Goal: Complete application form

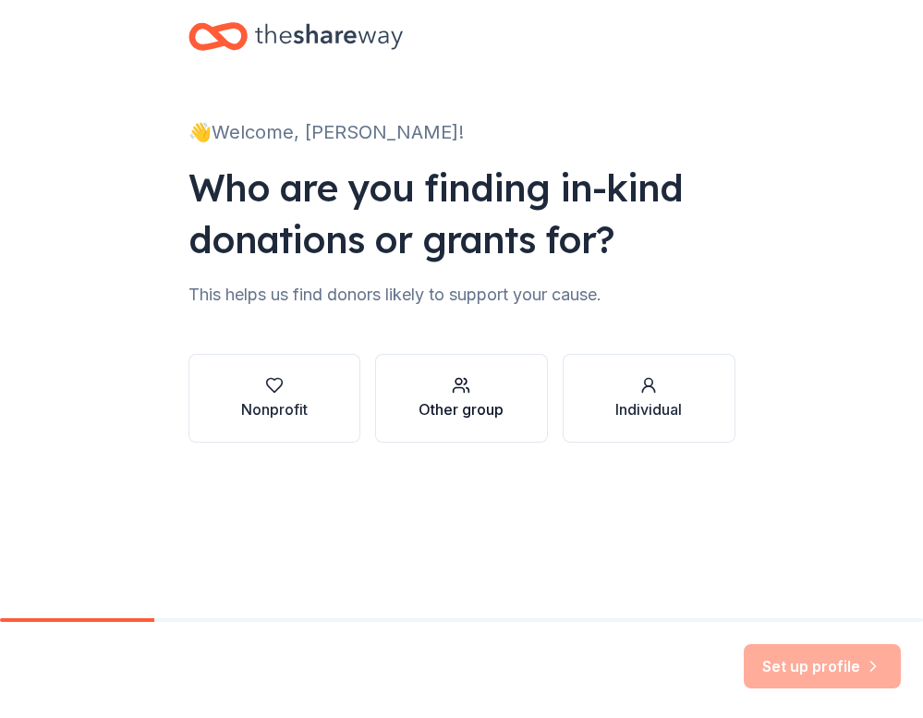
click at [466, 394] on icon "button" at bounding box center [461, 385] width 18 height 18
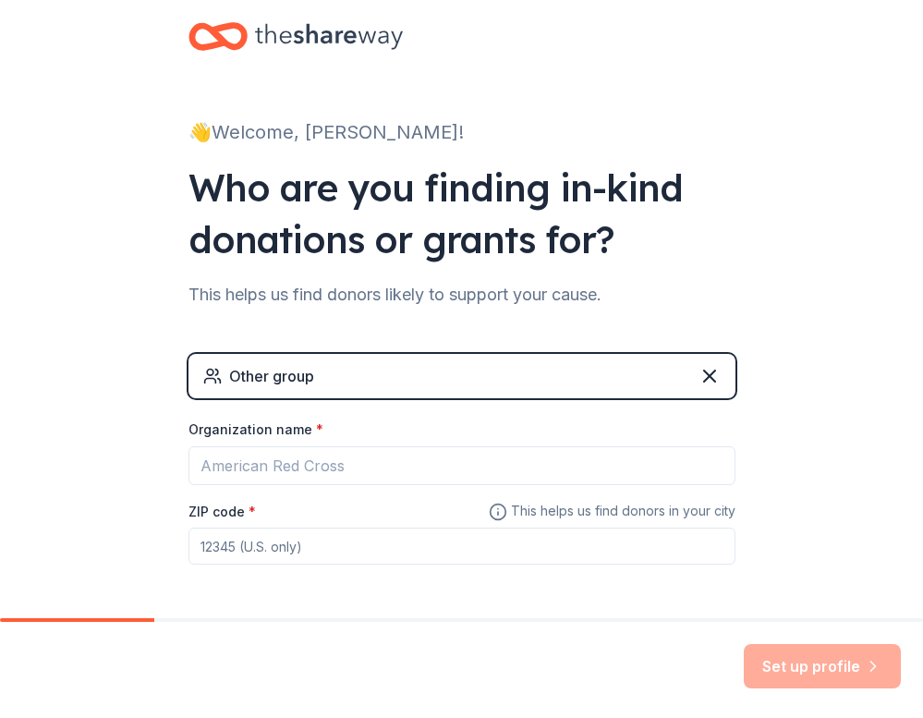
click at [577, 372] on div "Other group" at bounding box center [462, 376] width 547 height 44
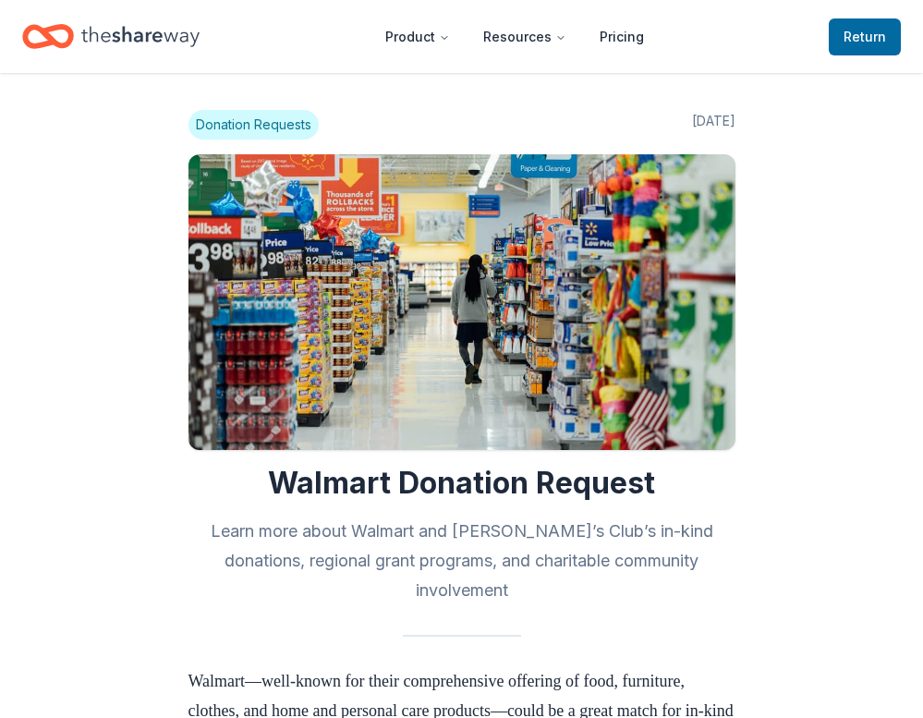
scroll to position [1123, 0]
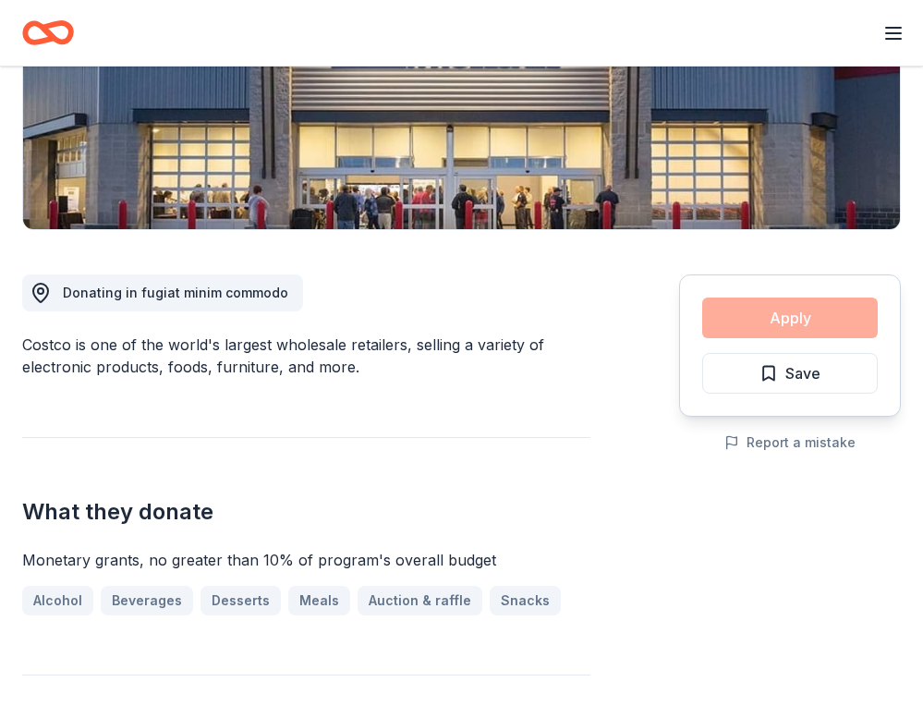
scroll to position [471, 0]
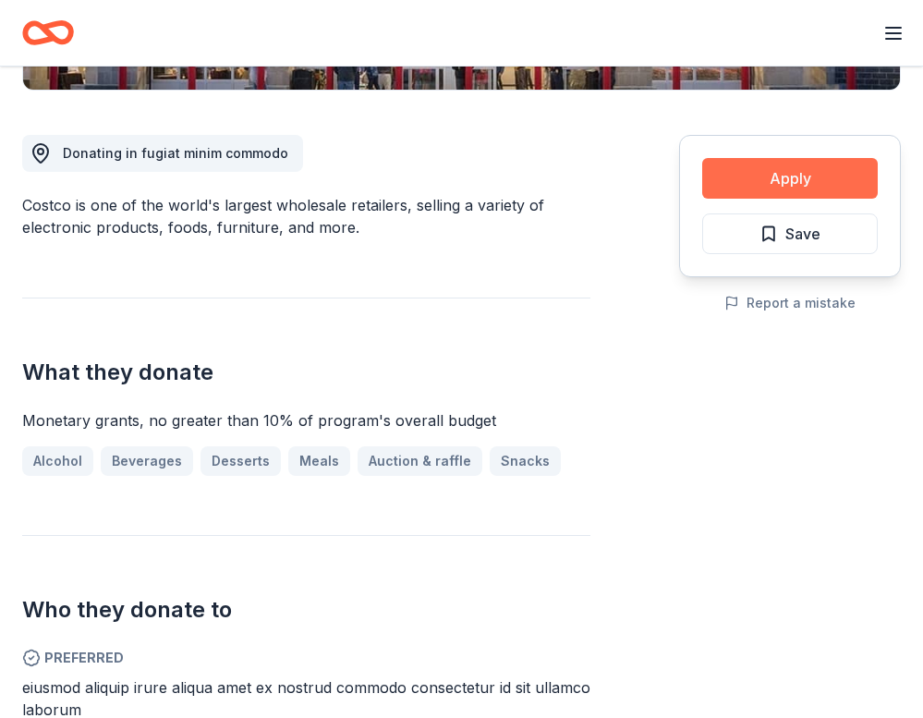
click at [781, 176] on button "Apply" at bounding box center [790, 178] width 176 height 41
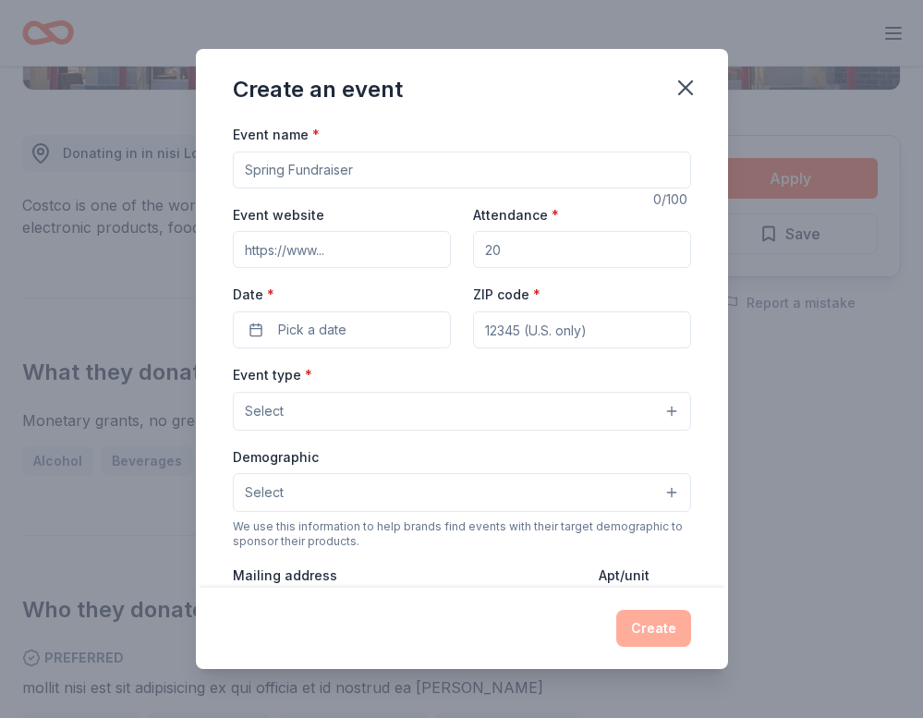
click at [356, 170] on input "Event name *" at bounding box center [462, 170] width 458 height 37
type input "Jog a thon"
click at [509, 258] on input "Attendance *" at bounding box center [582, 249] width 218 height 37
type input "400"
click at [396, 403] on button "Select" at bounding box center [462, 411] width 458 height 39
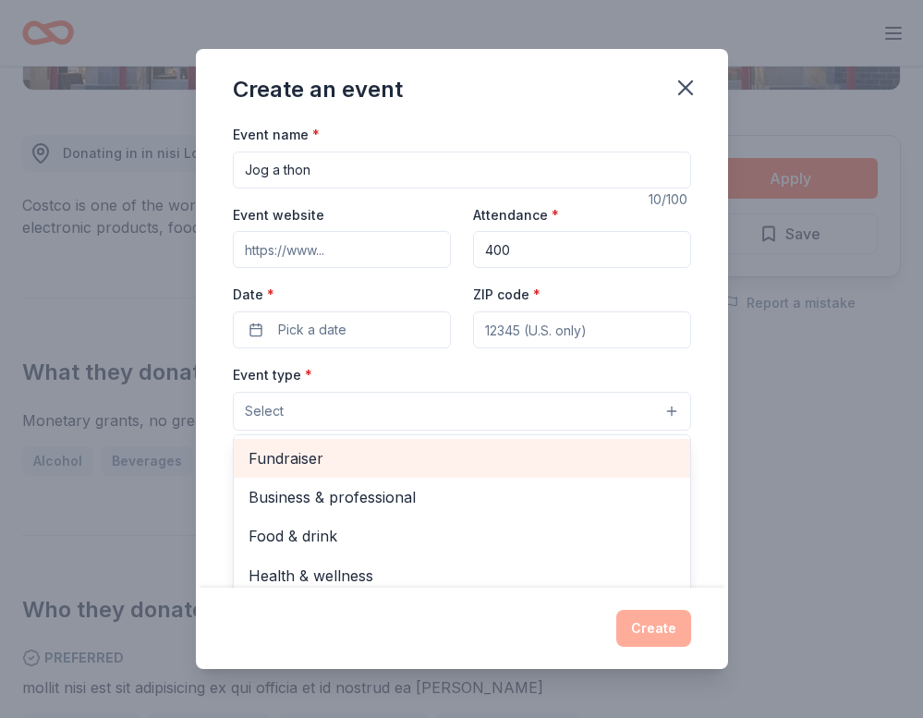
scroll to position [0, 0]
click at [298, 449] on span "Fundraiser" at bounding box center [462, 458] width 427 height 24
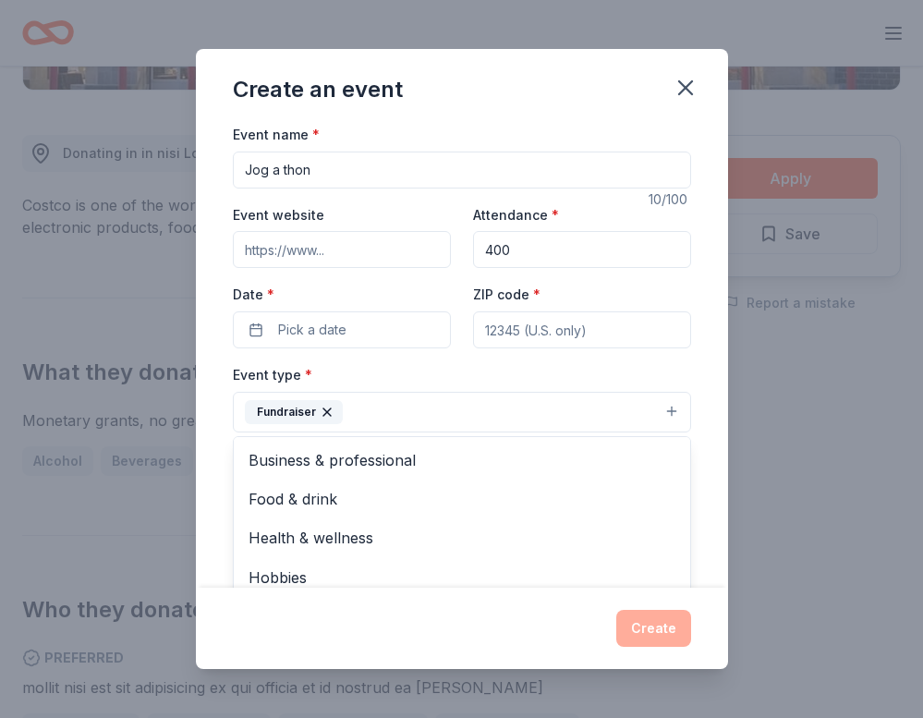
click at [705, 438] on div "Event name * Jog a thon 10 /100 Event website Attendance * 400 Date * Pick a da…" at bounding box center [462, 355] width 532 height 465
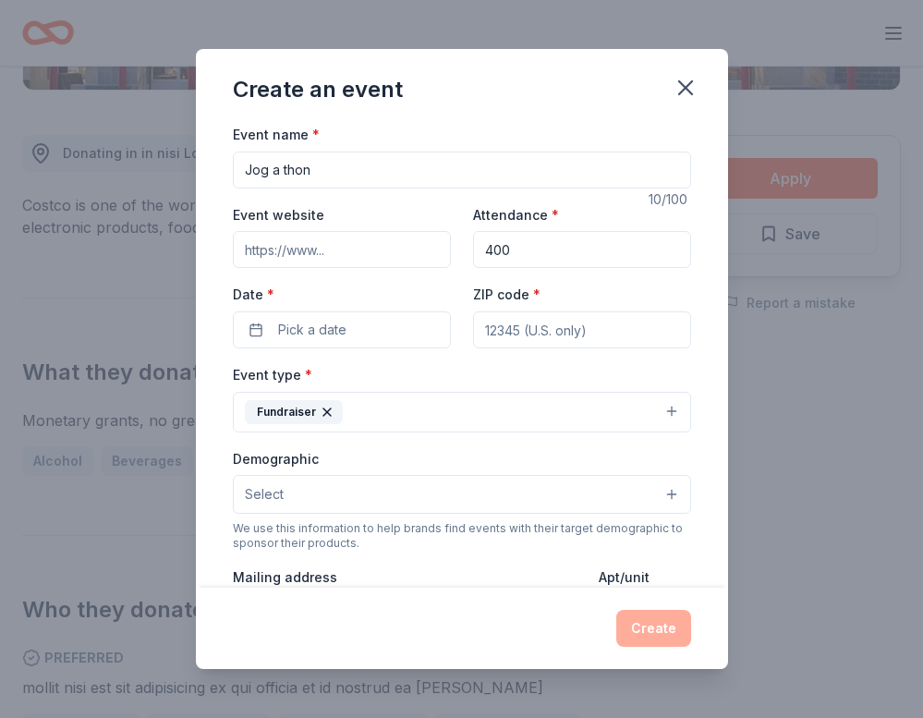
click at [371, 494] on button "Select" at bounding box center [462, 494] width 458 height 39
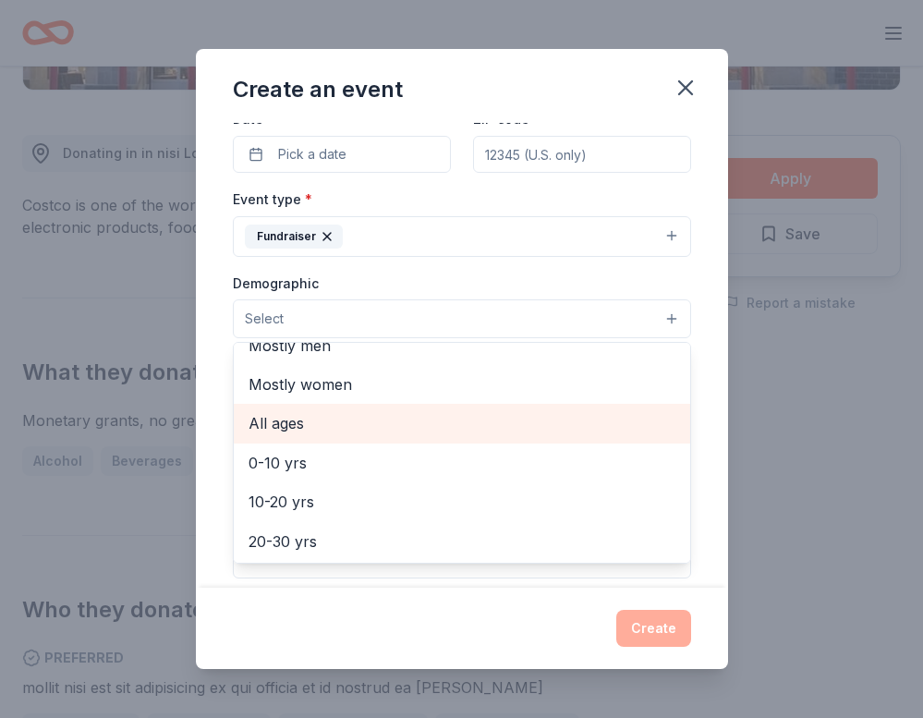
scroll to position [92, 0]
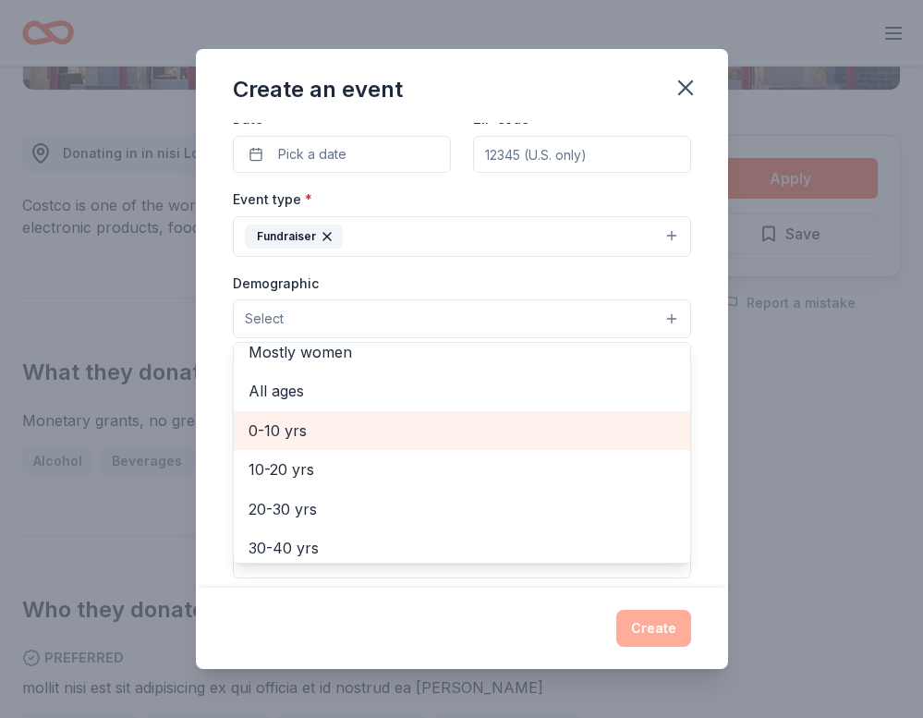
click at [286, 422] on span "0-10 yrs" at bounding box center [462, 431] width 427 height 24
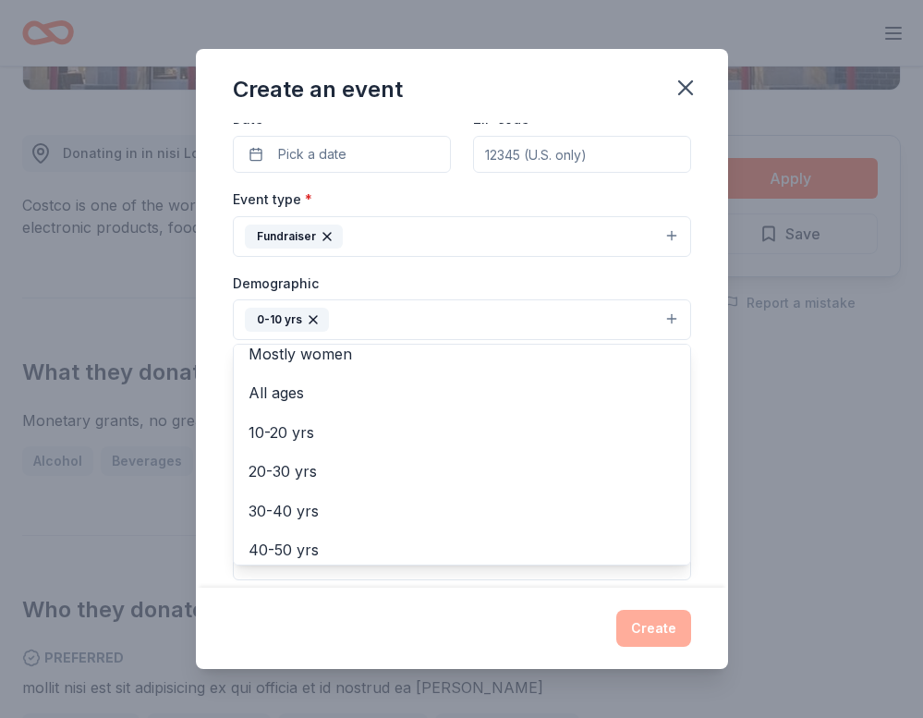
click at [695, 371] on div "Event name * Jog a thon 10 /100 Event website Attendance * 400 Date * Pick a da…" at bounding box center [462, 355] width 532 height 465
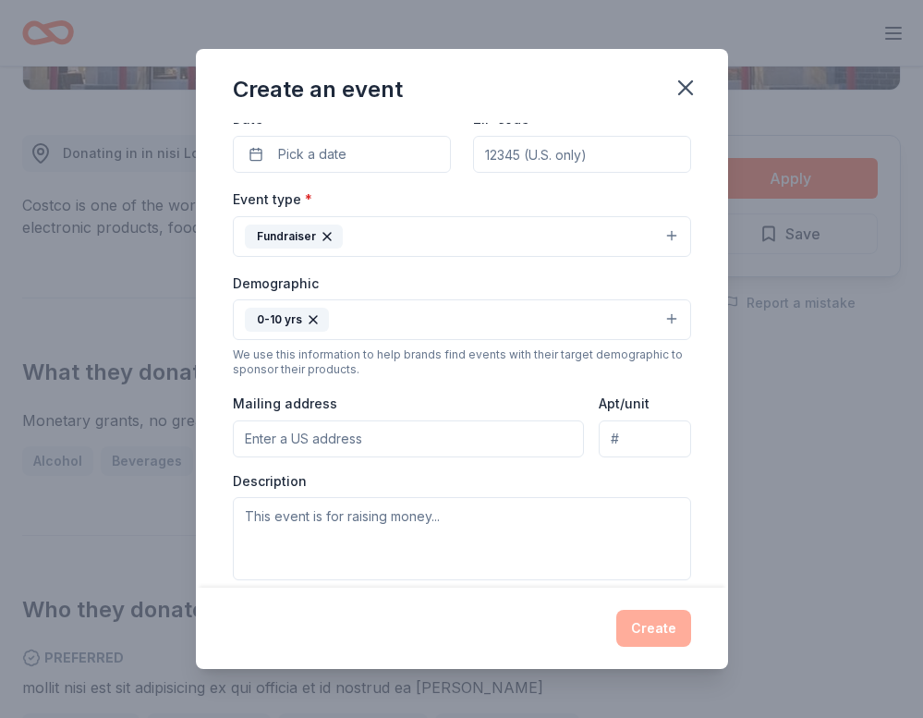
click at [309, 439] on input "Mailing address" at bounding box center [409, 438] width 352 height 37
type input "51 East Beverly Place, Tracy, CA, 95376"
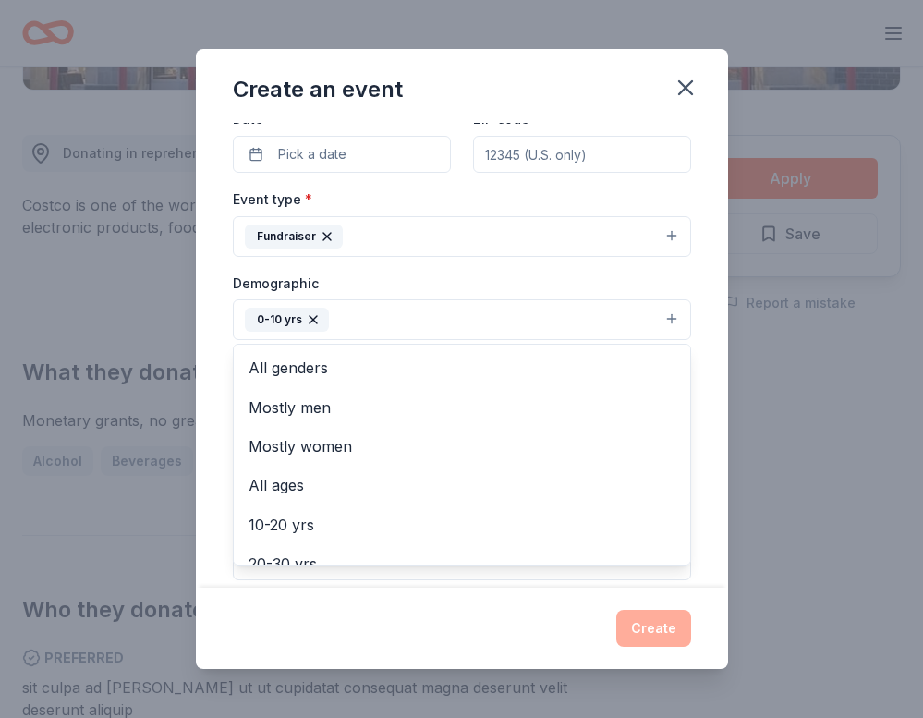
click at [670, 317] on button "0-10 yrs" at bounding box center [462, 319] width 458 height 41
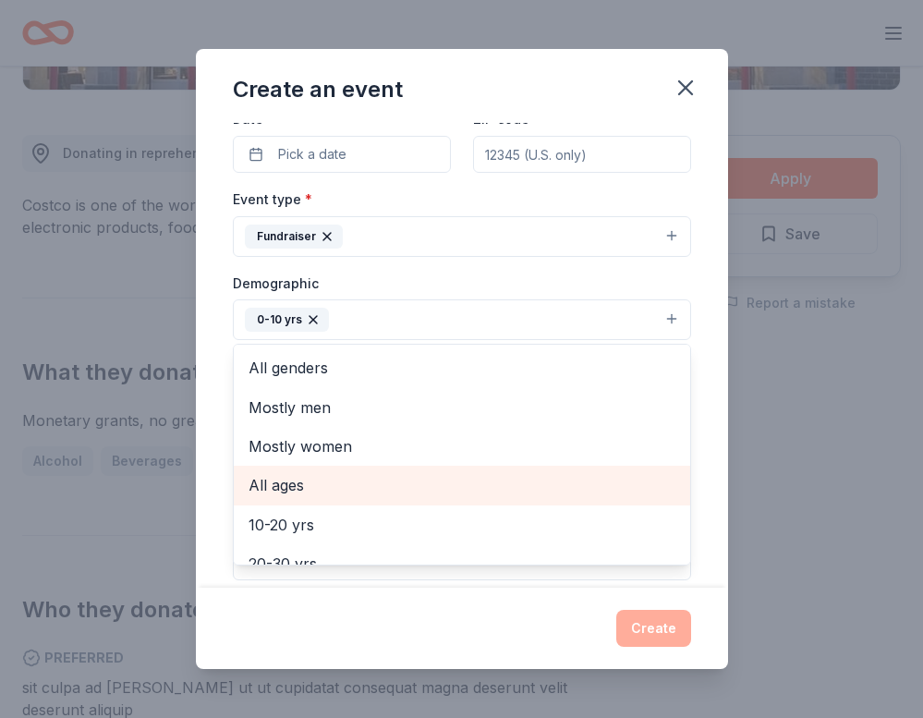
scroll to position [0, 0]
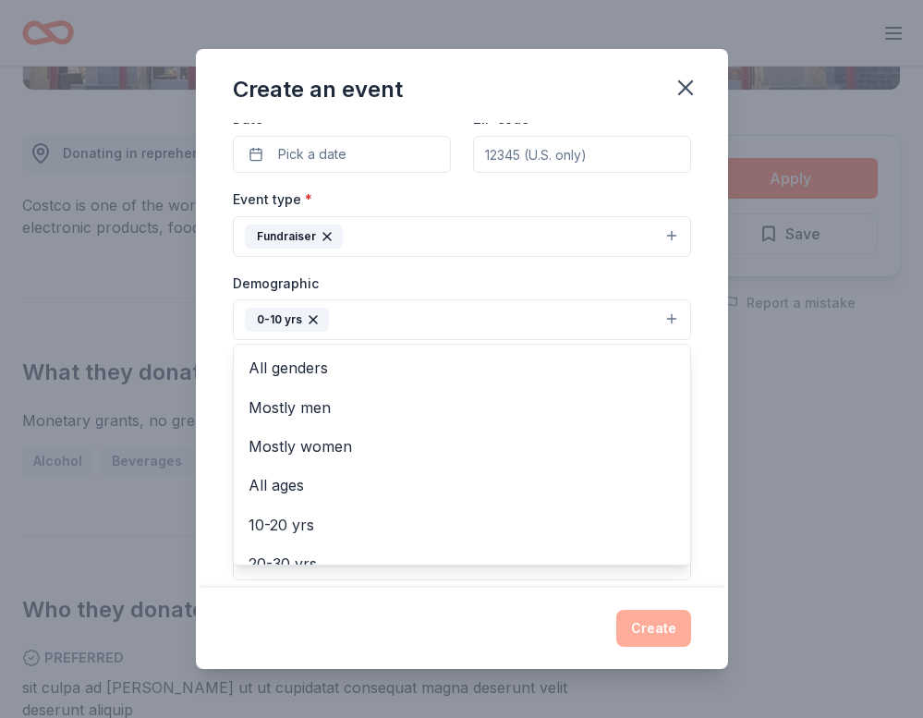
click at [709, 310] on div "Event name * Jog a thon 10 /100 Event website Attendance * 400 Date * Pick a da…" at bounding box center [462, 355] width 532 height 465
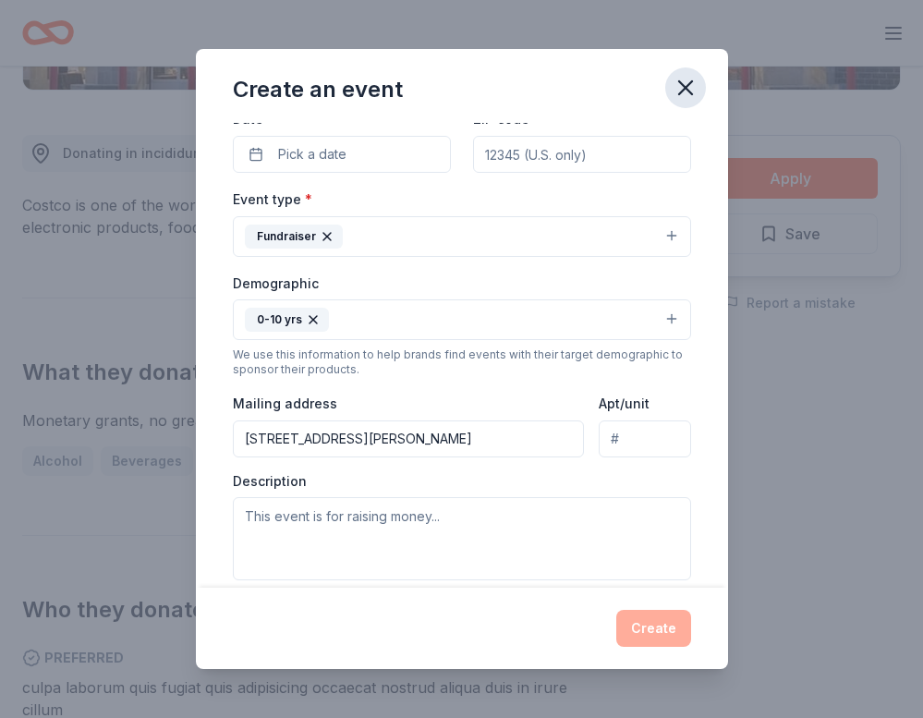
click at [686, 88] on icon "button" at bounding box center [685, 87] width 13 height 13
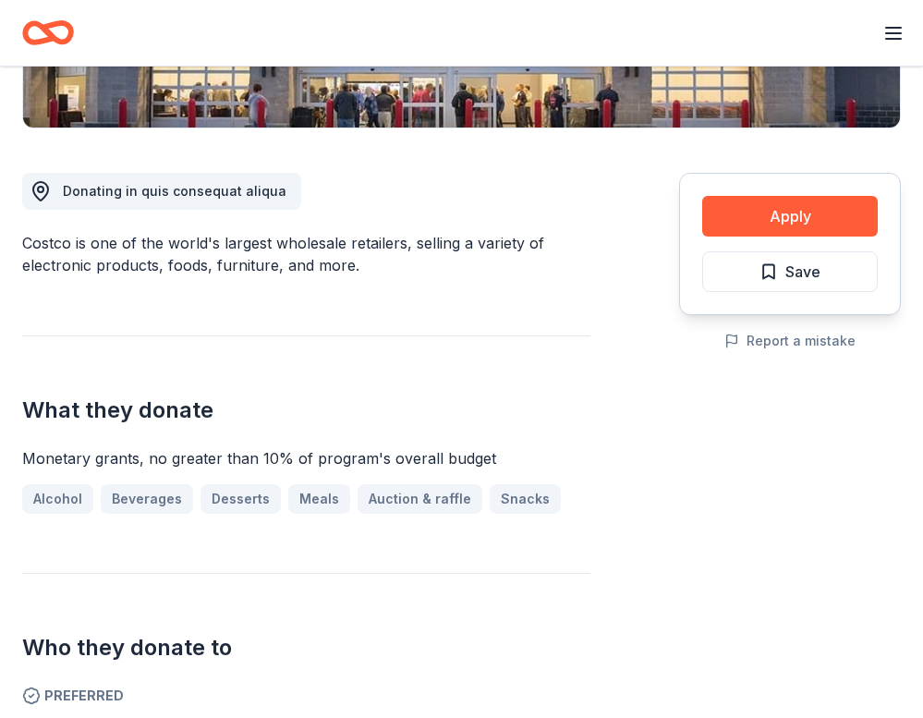
scroll to position [433, 0]
